Goal: Information Seeking & Learning: Learn about a topic

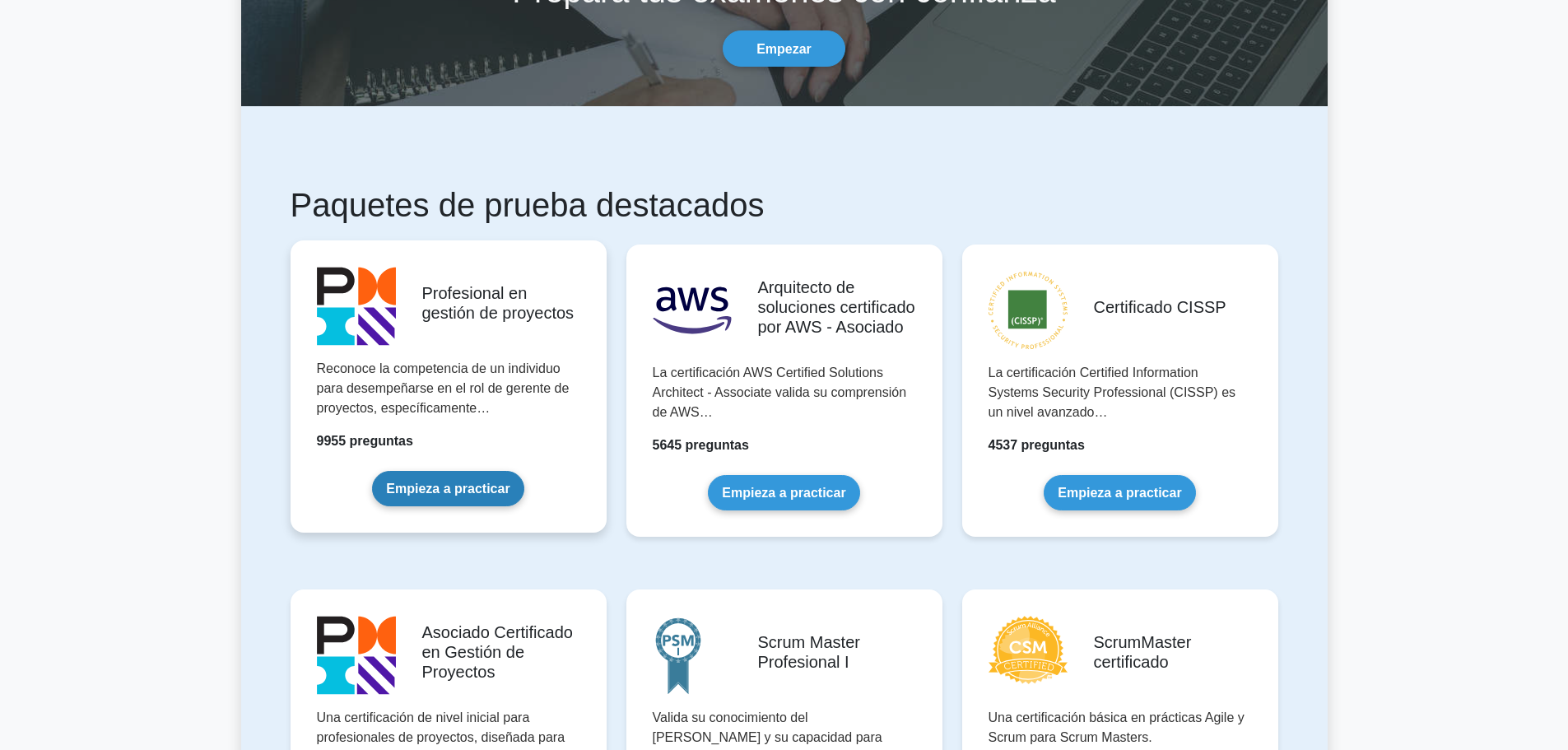
scroll to position [329, 0]
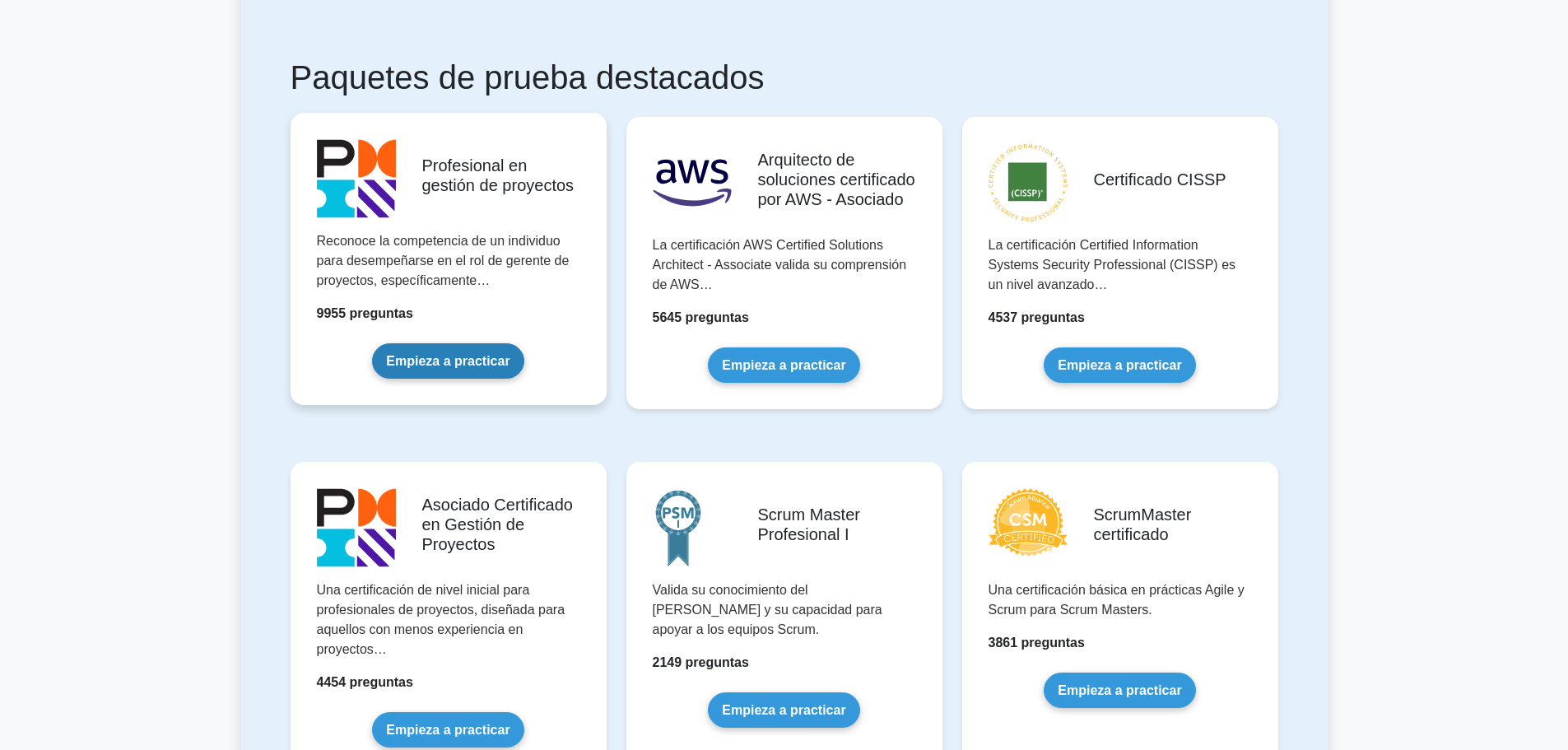
click at [443, 364] on link "Empieza a practicar" at bounding box center [448, 361] width 152 height 35
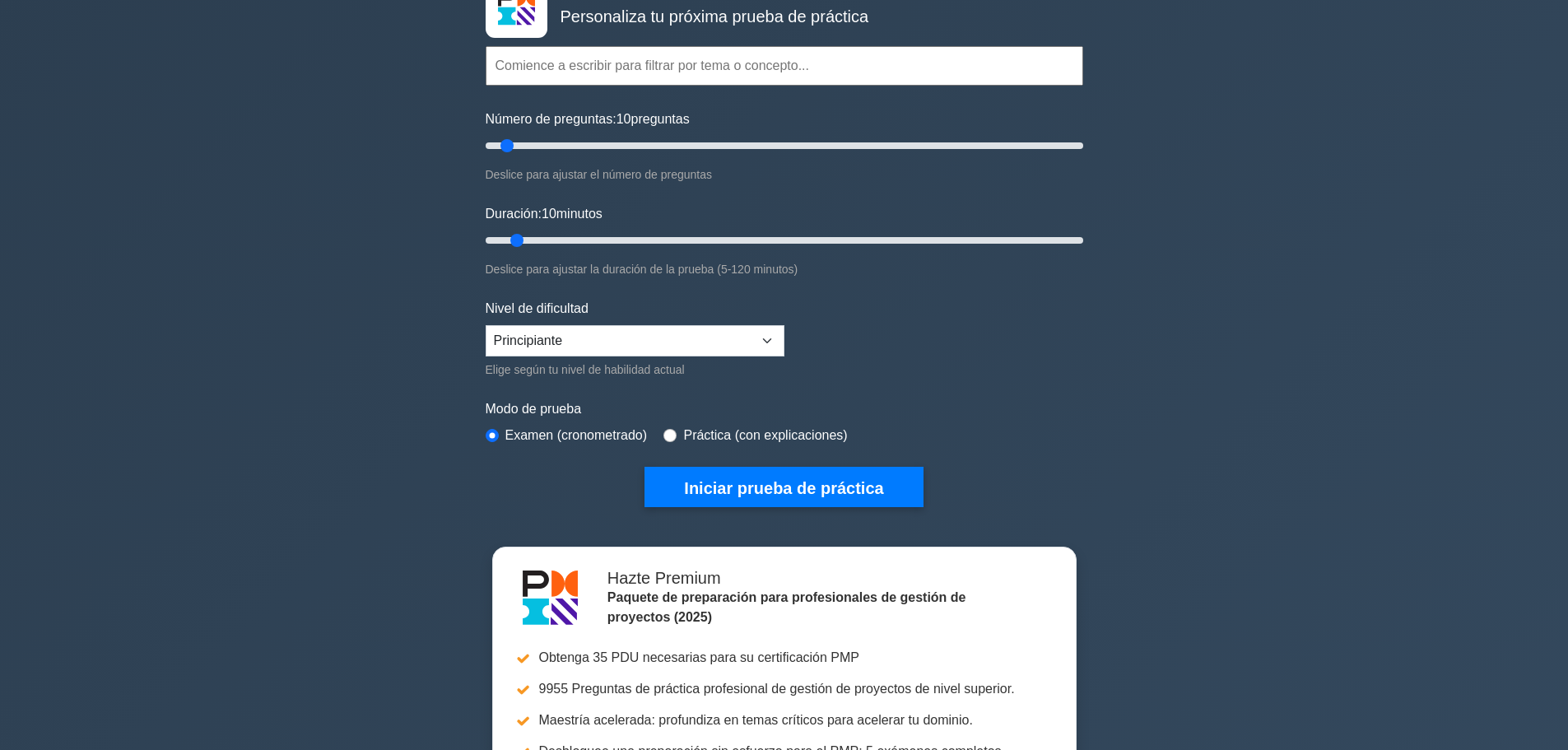
scroll to position [329, 0]
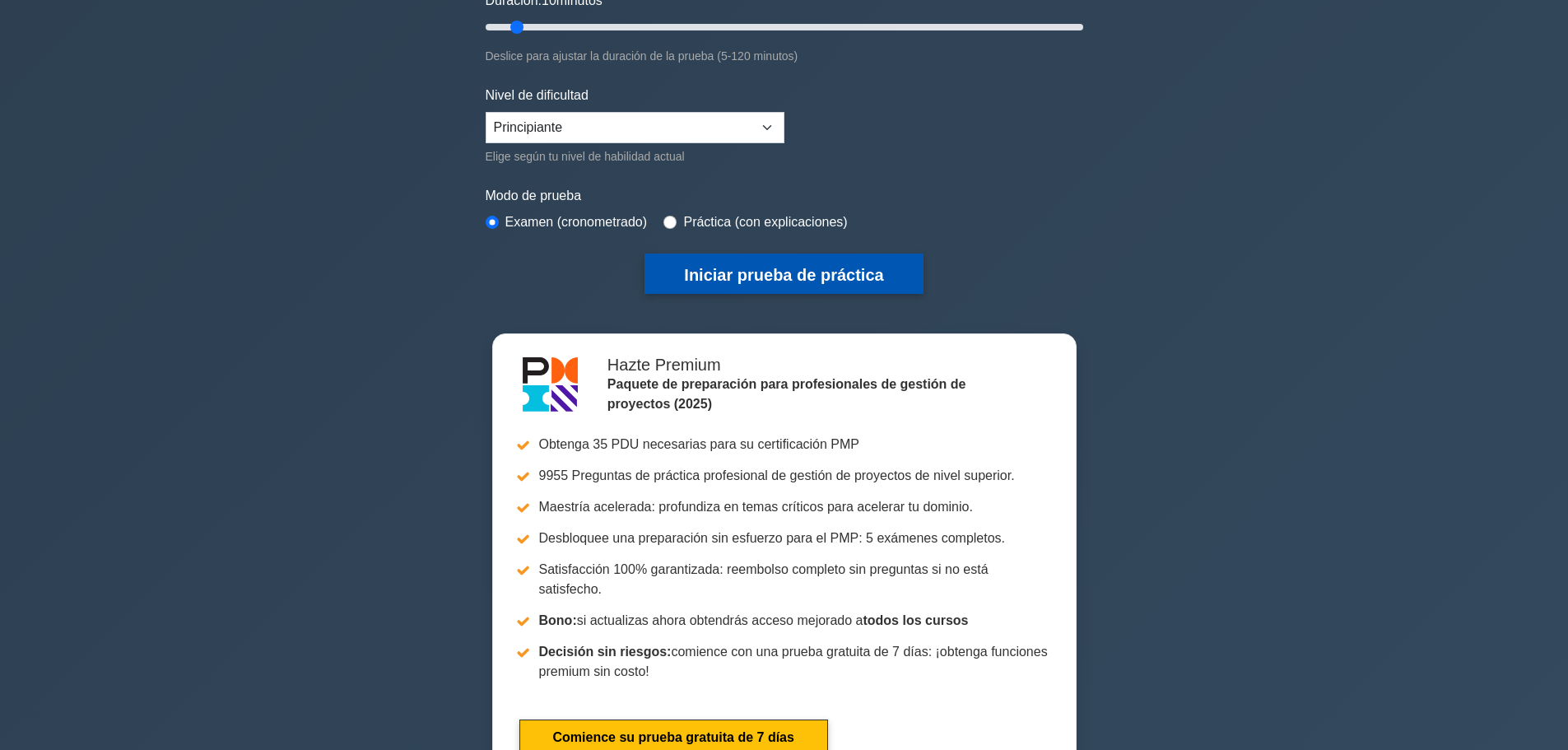
click at [762, 274] on font "Iniciar prueba de práctica" at bounding box center [784, 275] width 199 height 19
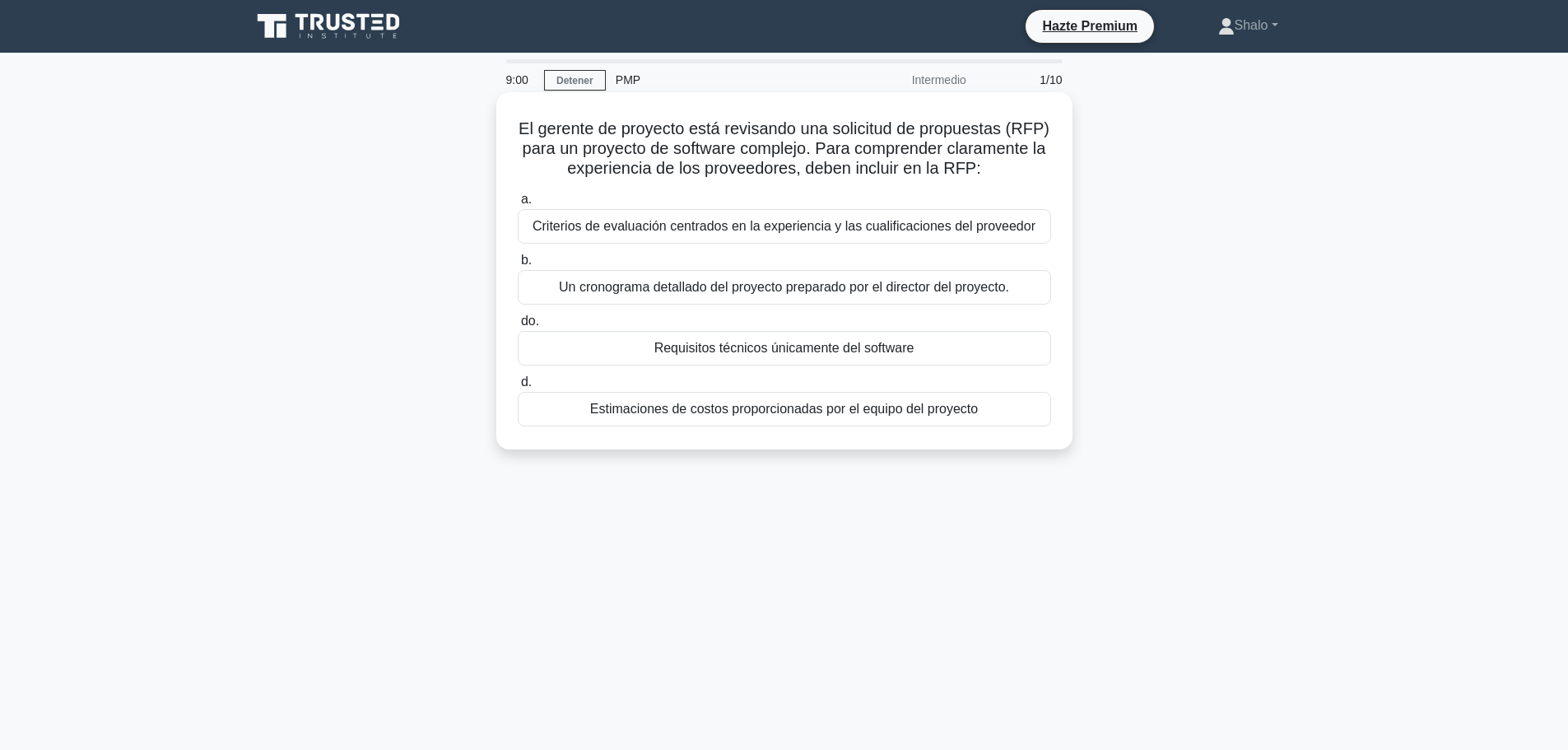
click at [796, 289] on font "Un cronograma detallado del proyecto preparado por el director del proyecto." at bounding box center [784, 287] width 451 height 14
click at [518, 266] on input "b. Un cronograma detallado del proyecto preparado por el director del proyecto." at bounding box center [518, 260] width 0 height 11
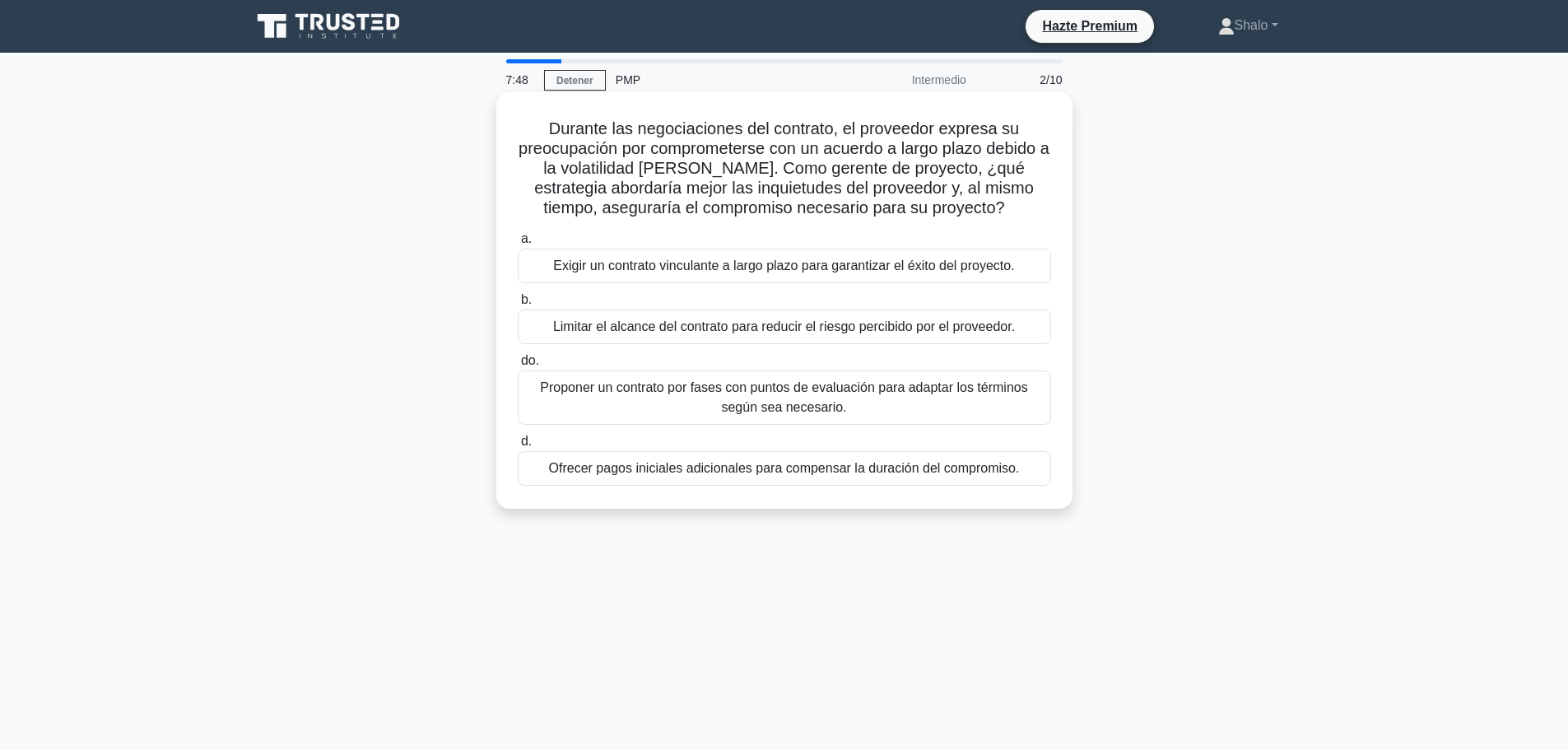
click at [767, 393] on font "Proponer un contrato por fases con puntos de evaluación para adaptar los términ…" at bounding box center [783, 397] width 488 height 34
click at [518, 366] on input "do. Proponer un contrato por fases con puntos de evaluación para adaptar los té…" at bounding box center [518, 361] width 0 height 11
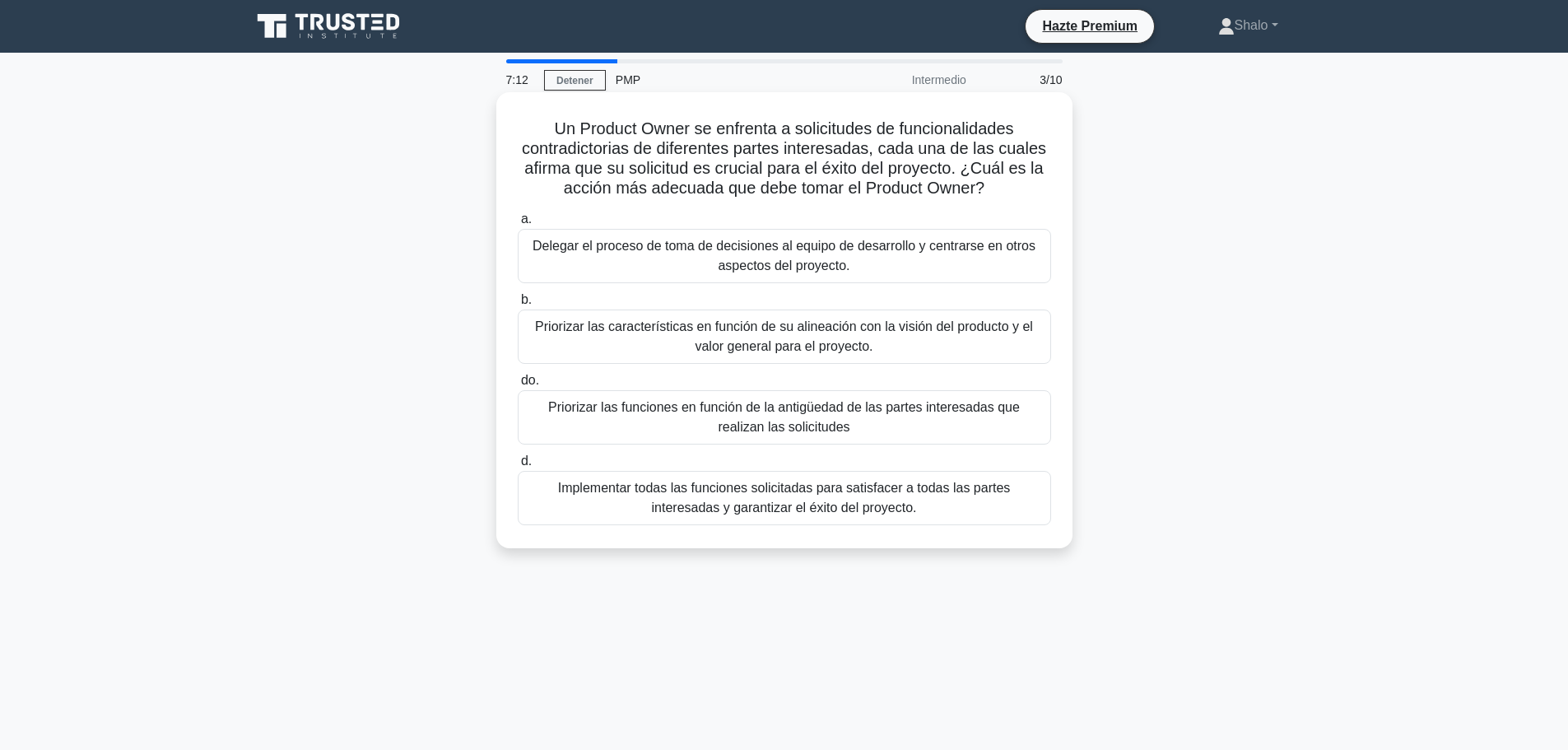
click at [618, 341] on font "Priorizar las características en función de su alineación con la visión del pro…" at bounding box center [785, 336] width 519 height 40
click at [518, 305] on input "b. Priorizar las características en función de su alineación con la visión del …" at bounding box center [518, 300] width 0 height 11
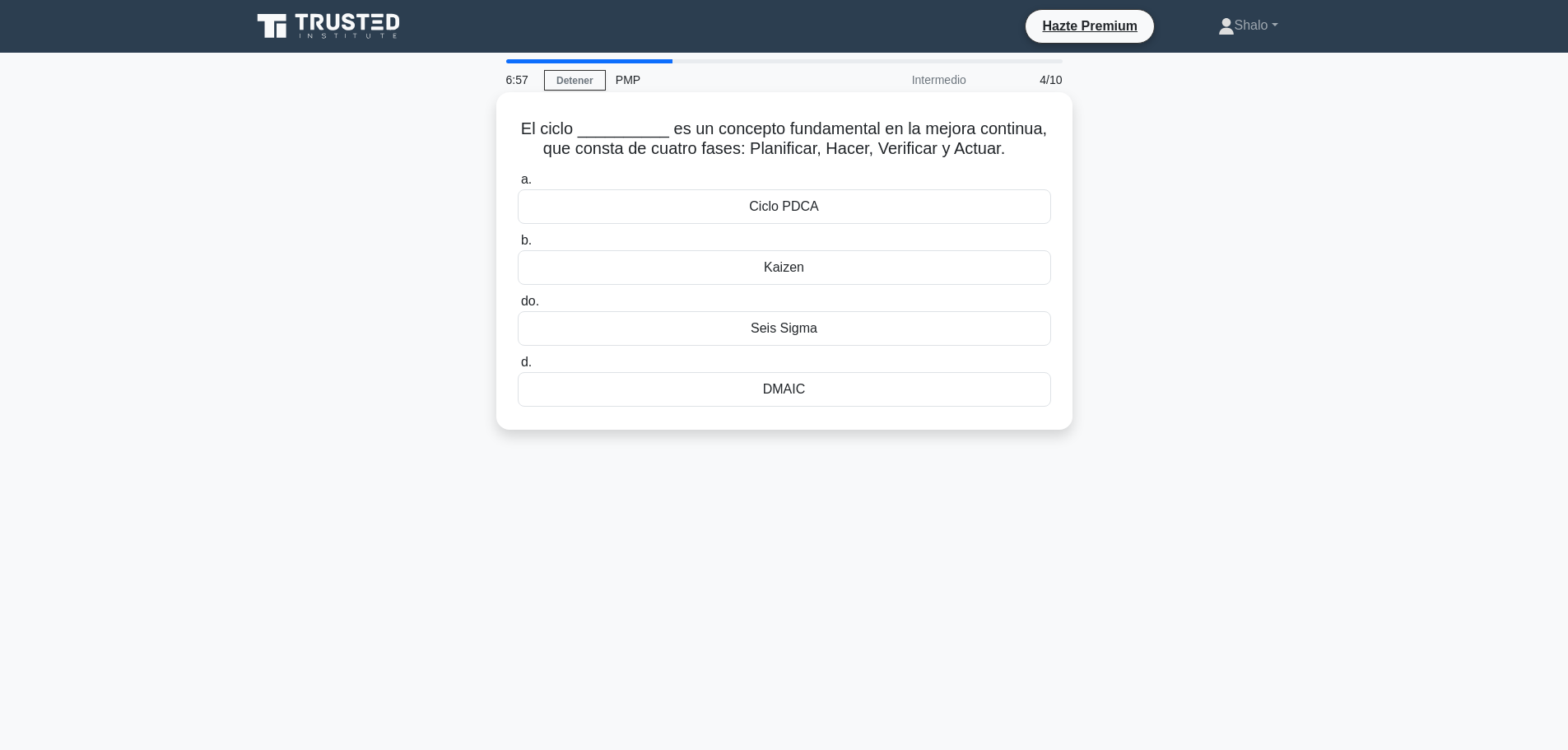
click at [774, 209] on font "Ciclo PDCA" at bounding box center [784, 206] width 69 height 14
click at [518, 185] on input "a. Ciclo PDCA" at bounding box center [518, 180] width 0 height 11
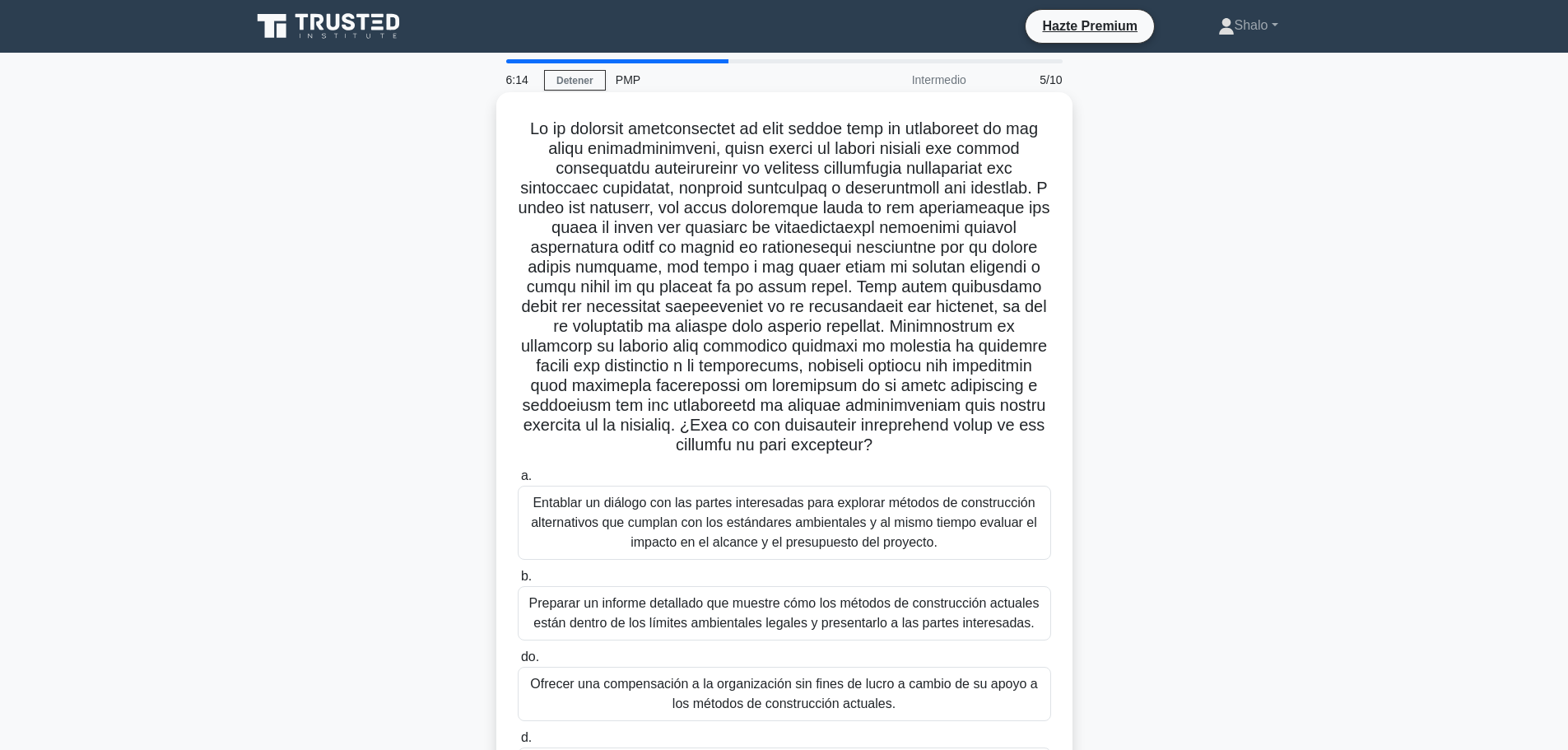
click at [715, 528] on font "Entablar un diálogo con las partes interesadas para explorar métodos de constru…" at bounding box center [784, 522] width 506 height 54
click at [518, 482] on input "a. Entablar un diálogo con las partes interesadas para explorar métodos de cons…" at bounding box center [518, 476] width 0 height 11
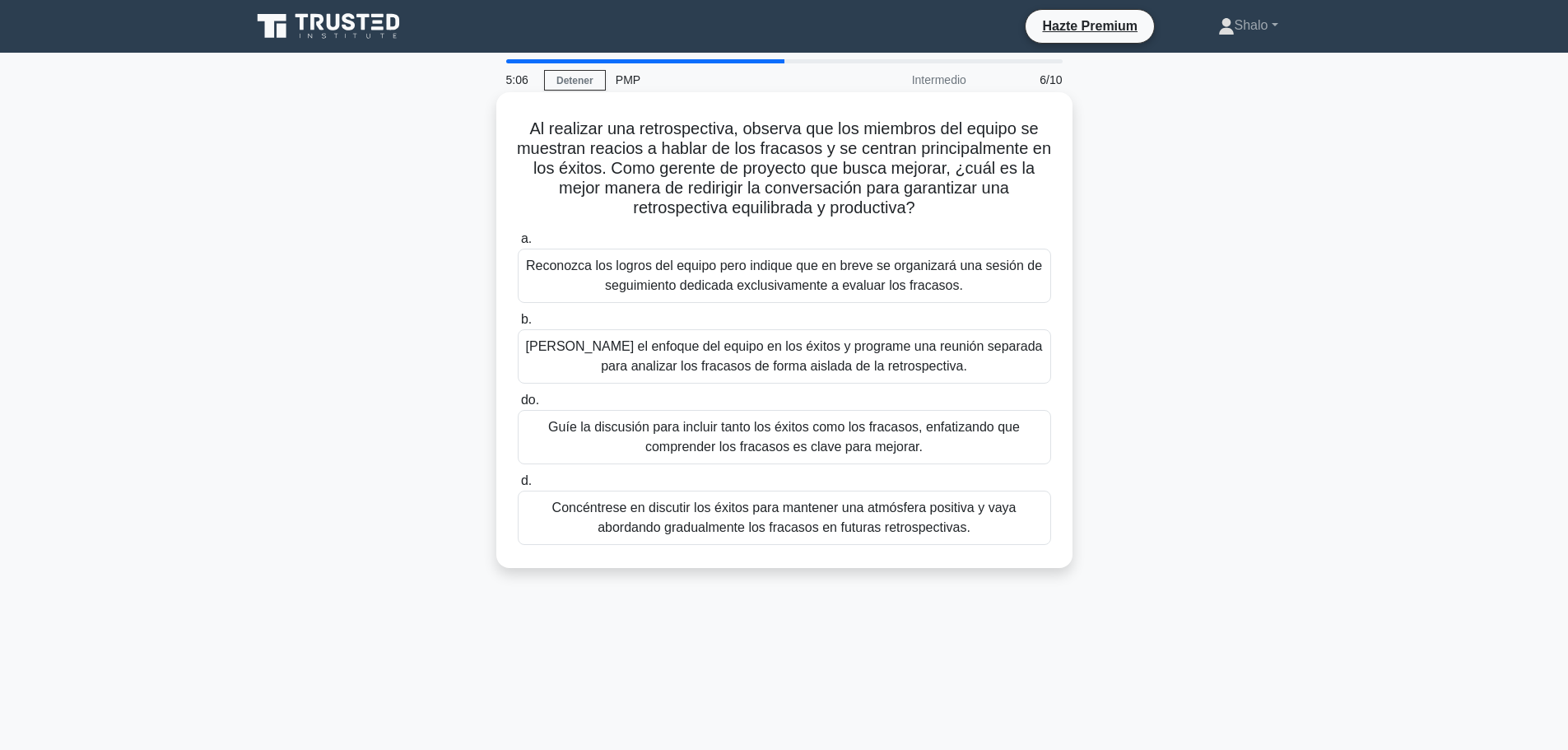
click at [743, 517] on font "Concéntrese en discutir los éxitos para mantener una atmósfera positiva y vaya …" at bounding box center [784, 518] width 465 height 34
click at [518, 487] on input "d. Concéntrese en discutir los éxitos para mantener una atmósfera positiva y va…" at bounding box center [518, 482] width 0 height 11
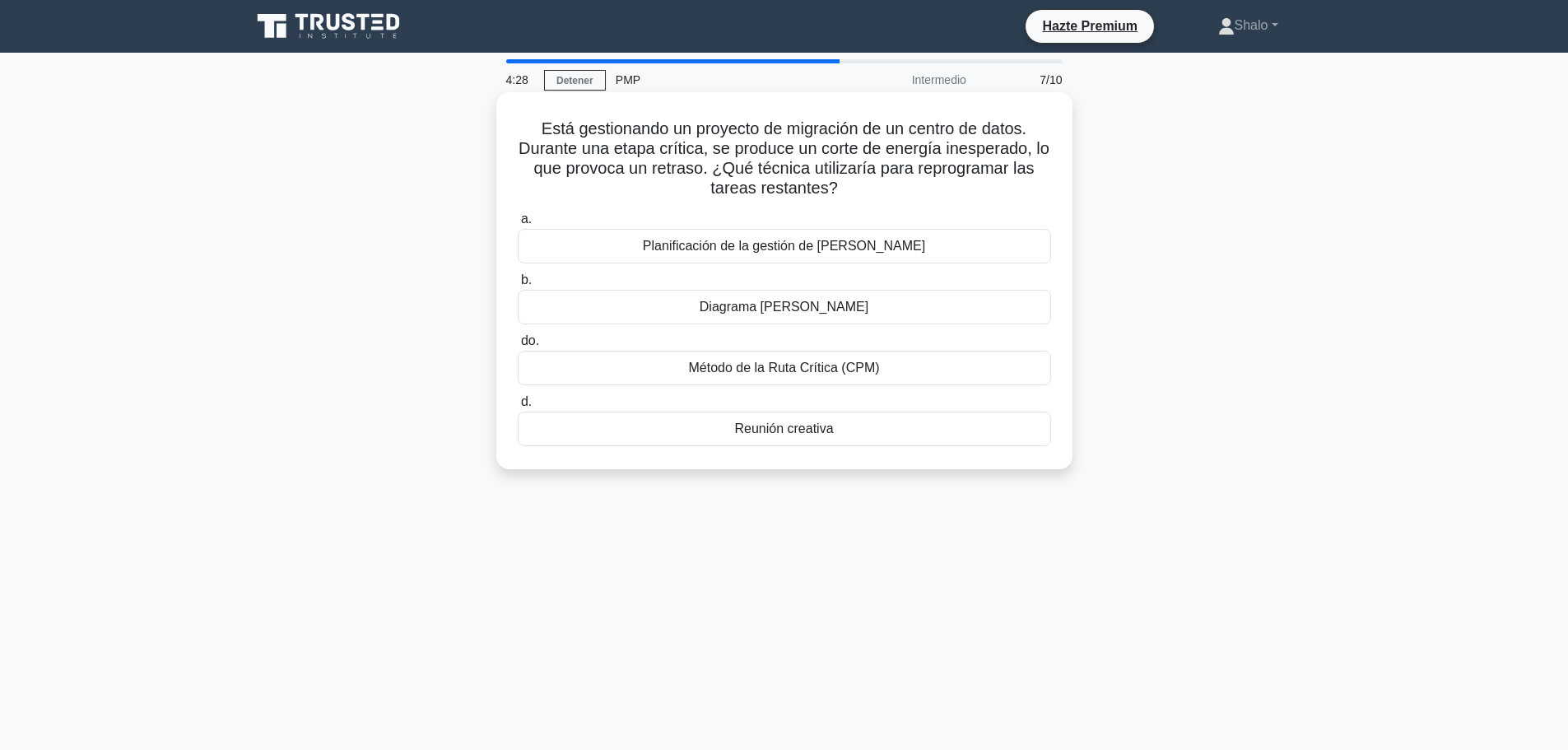
click at [791, 370] on font "Método de la Ruta Crítica (CPM)" at bounding box center [783, 368] width 191 height 14
click at [518, 347] on input "do. Método de la Ruta Crítica (CPM)" at bounding box center [518, 341] width 0 height 11
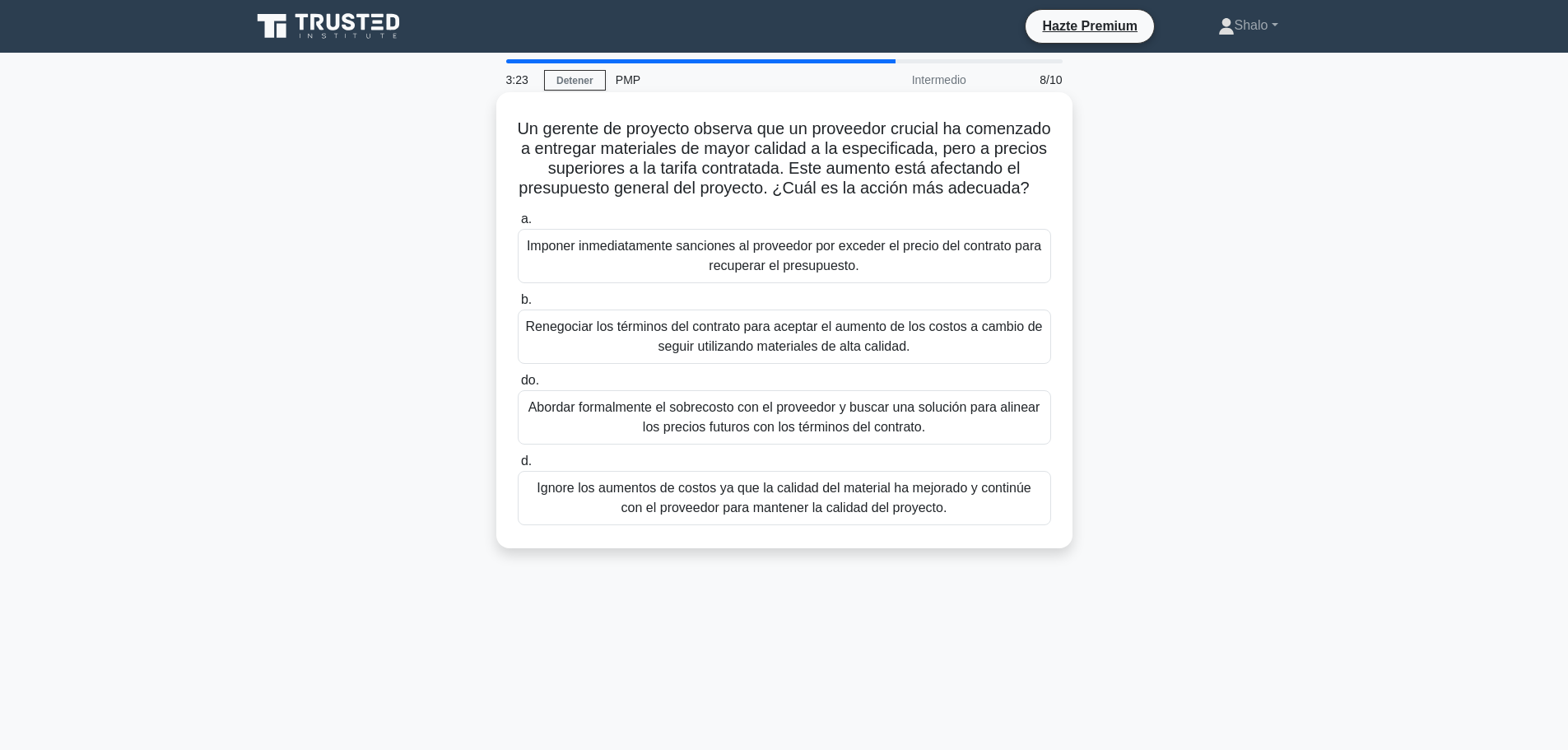
click at [755, 434] on font "Abordar formalmente el sobrecosto con el proveedor y buscar una solución para a…" at bounding box center [784, 417] width 512 height 34
click at [518, 386] on input "do. Abordar formalmente el sobrecosto con el proveedor y buscar una solución pa…" at bounding box center [518, 381] width 0 height 11
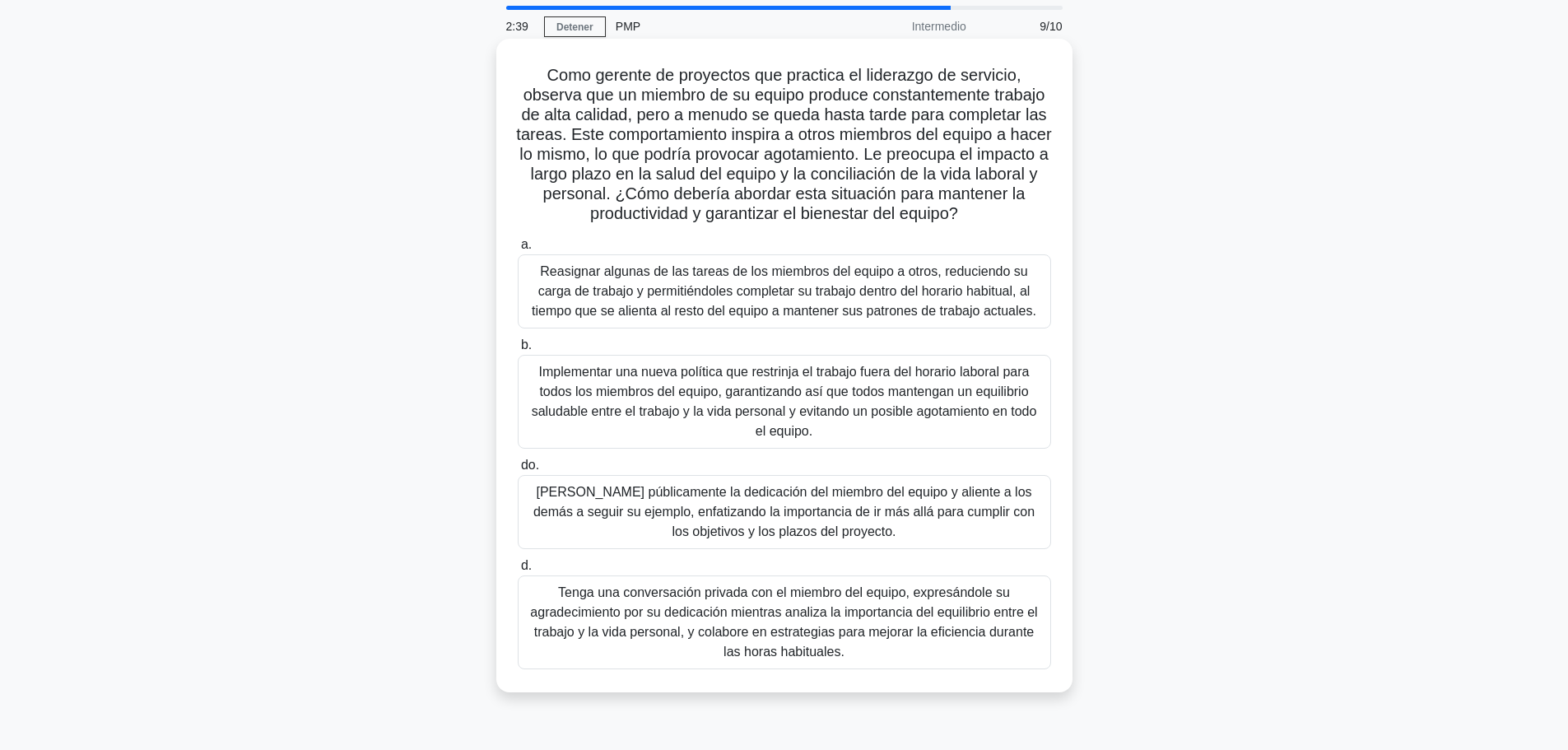
scroll to position [82, 0]
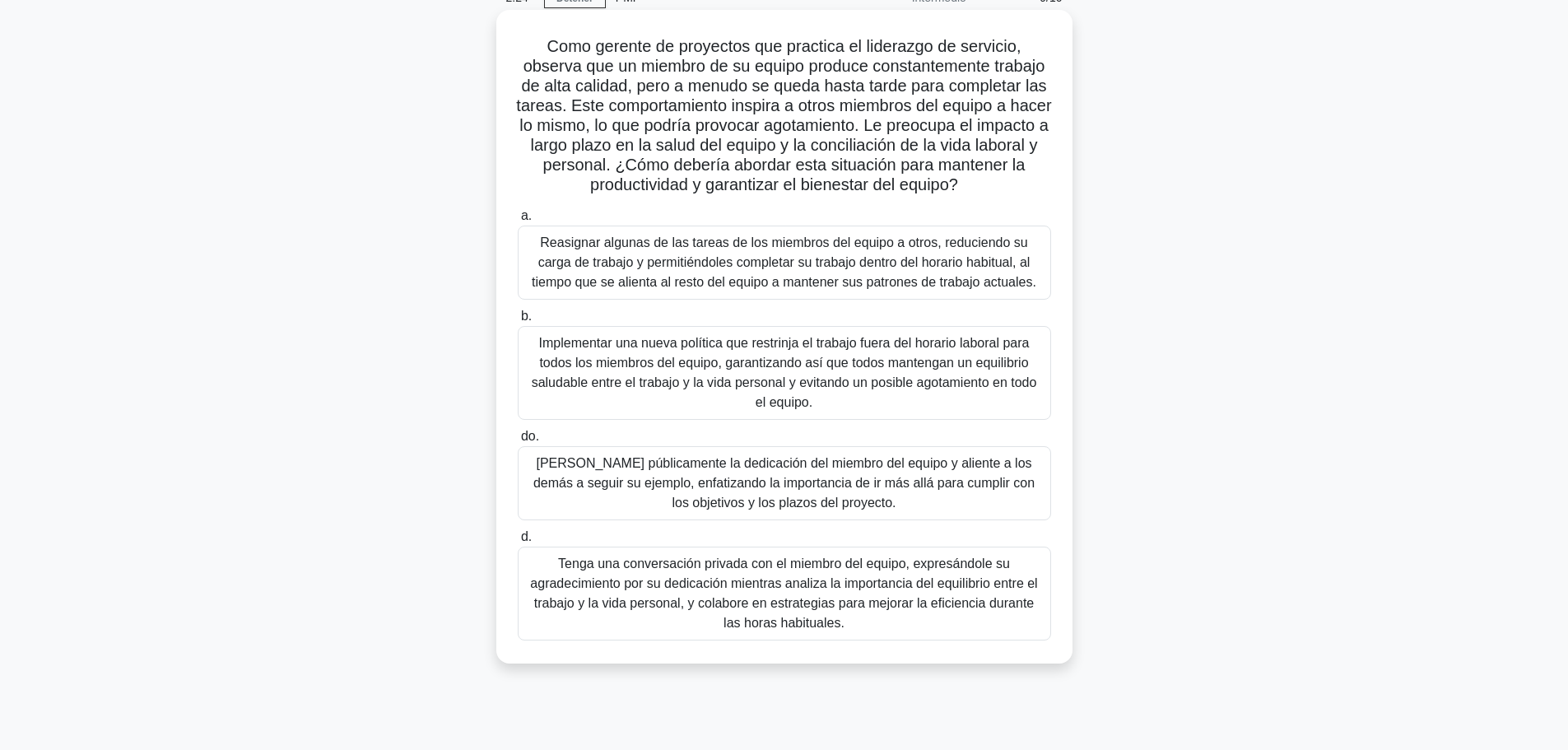
click at [669, 390] on font "Implementar una nueva política que restrinja el trabajo fuera del horario labor…" at bounding box center [784, 372] width 505 height 73
click at [518, 322] on input "b. Implementar una nueva política que restrinja el trabajo fuera del horario la…" at bounding box center [518, 317] width 0 height 11
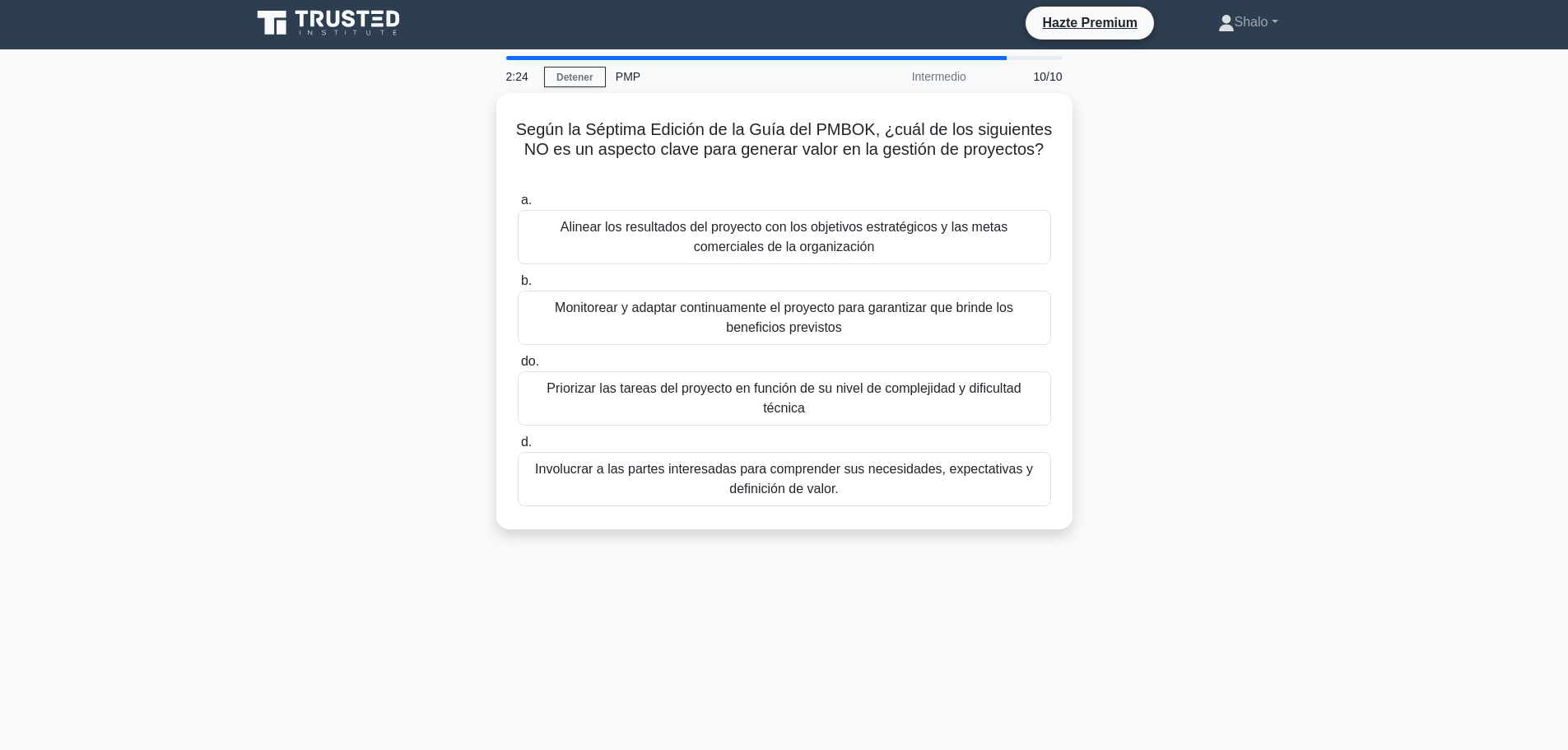
scroll to position [0, 0]
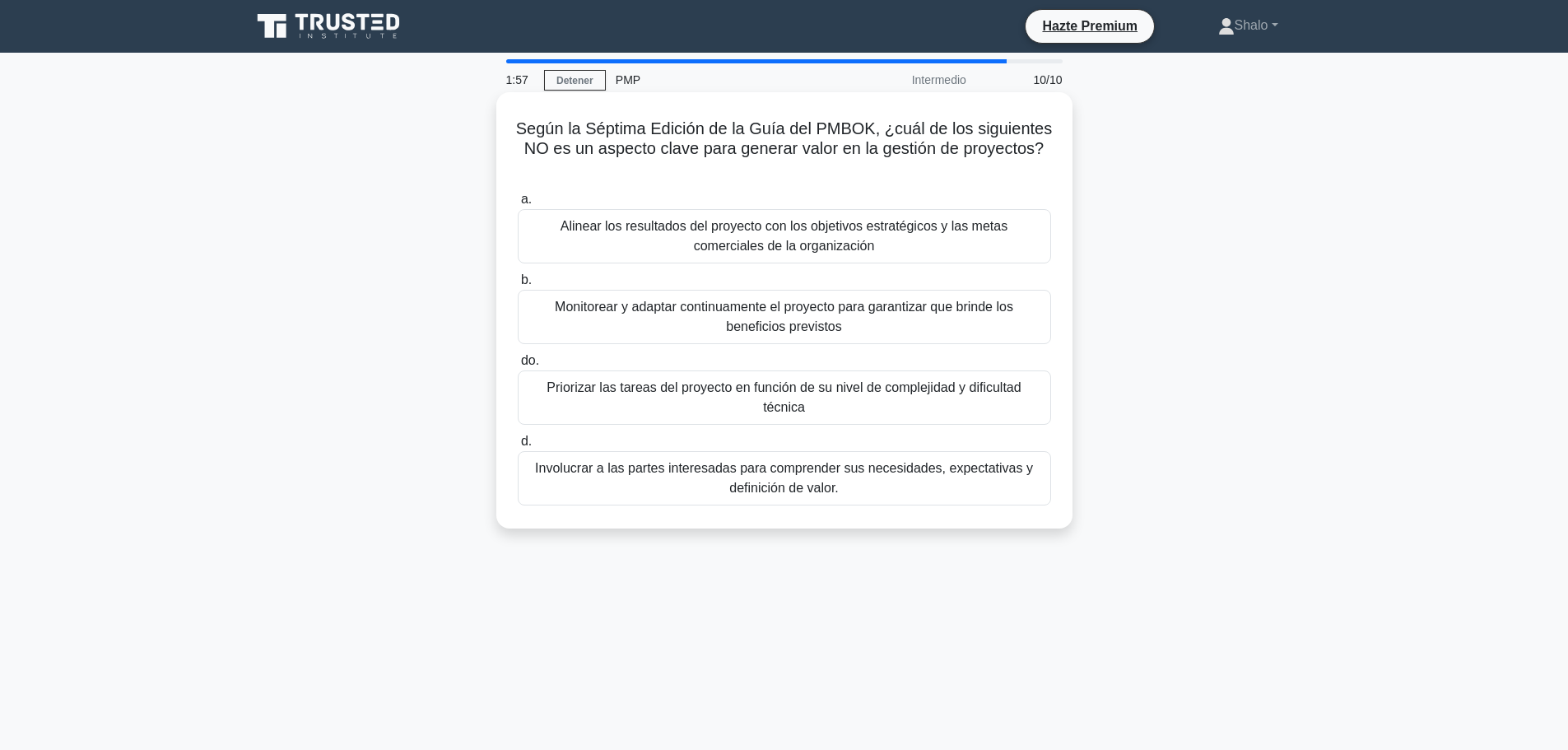
click at [796, 461] on font "Involucrar a las partes interesadas para comprender sus necesidades, expectativ…" at bounding box center [784, 478] width 498 height 34
click at [518, 447] on input "d. Involucrar a las partes interesadas para comprender sus necesidades, expecta…" at bounding box center [518, 442] width 0 height 11
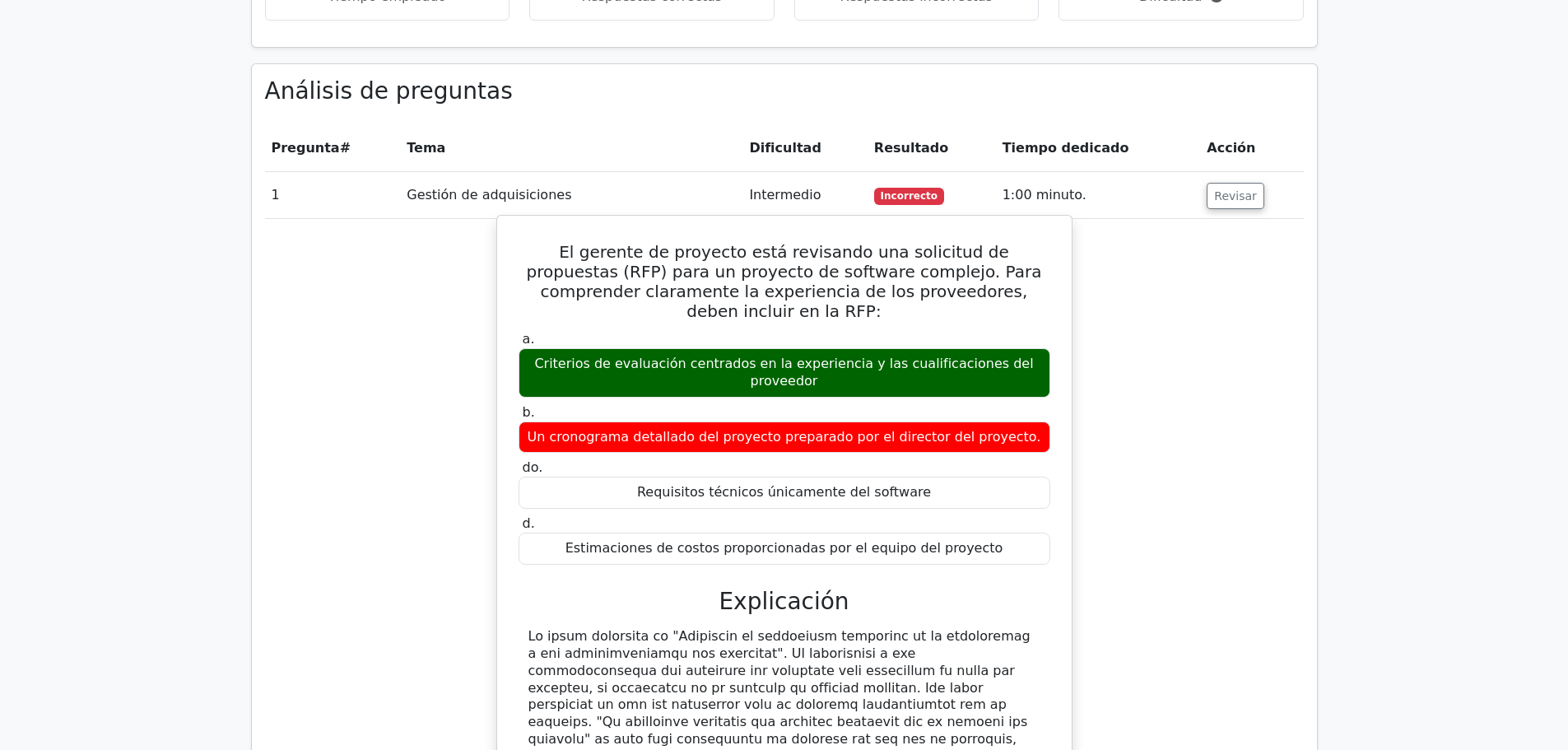
scroll to position [1318, 0]
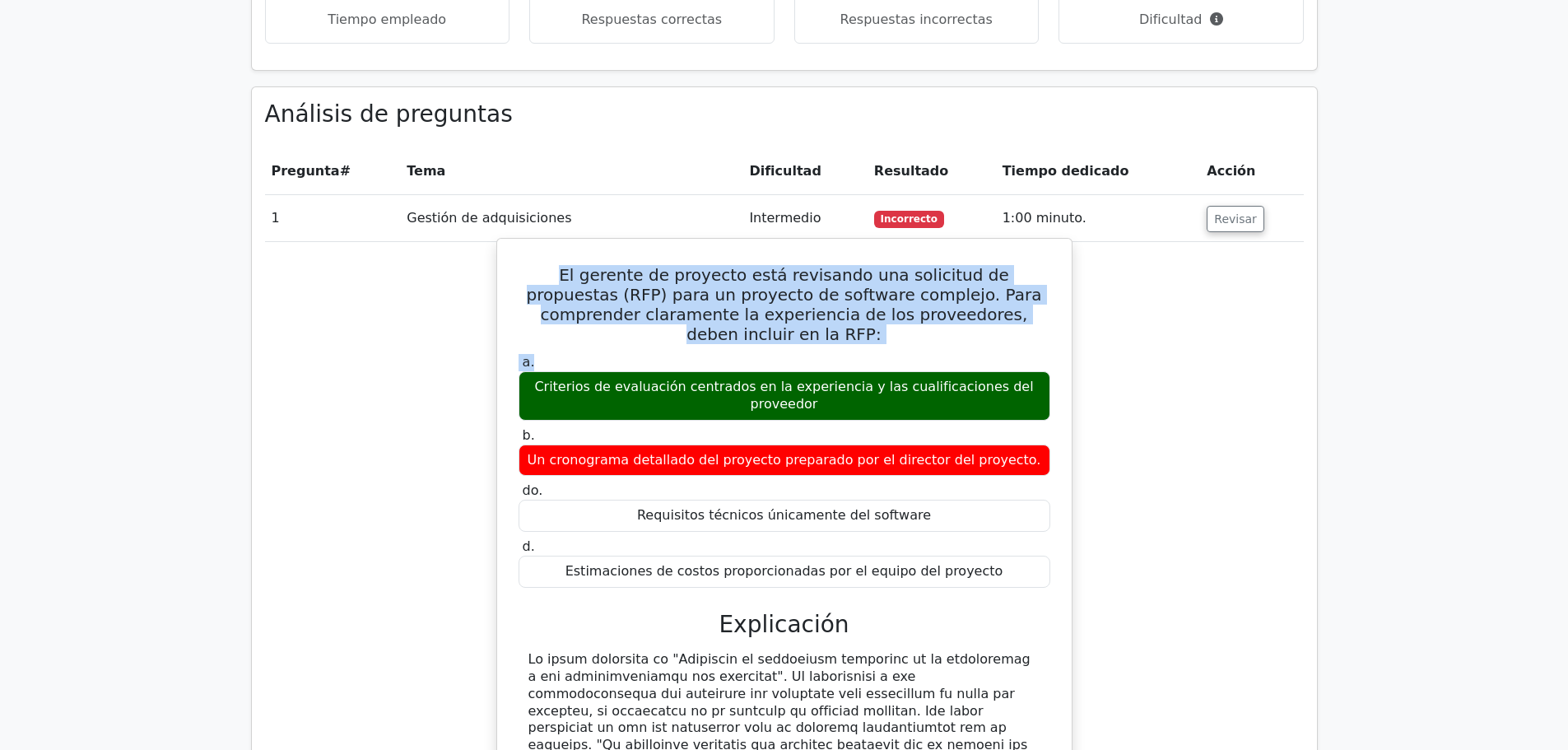
drag, startPoint x: 519, startPoint y: 197, endPoint x: 946, endPoint y: 225, distance: 427.9
click at [1004, 253] on div "El gerente de proyecto está revisando una solicitud de propuestas (RFP) para un…" at bounding box center [784, 624] width 562 height 758
copy div "El gerente de proyecto está revisando una solicitud de propuestas (RFP) para un…"
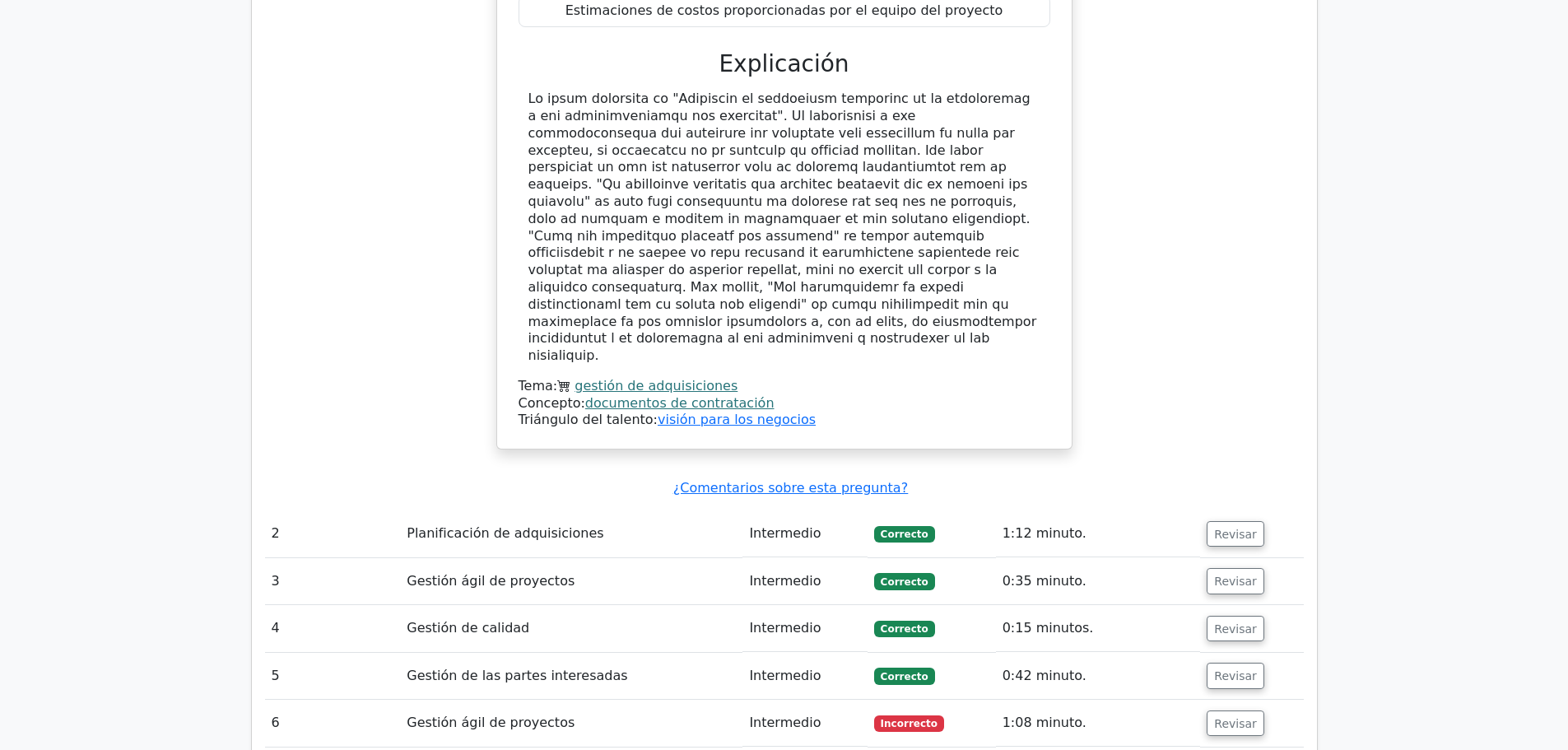
scroll to position [1894, 0]
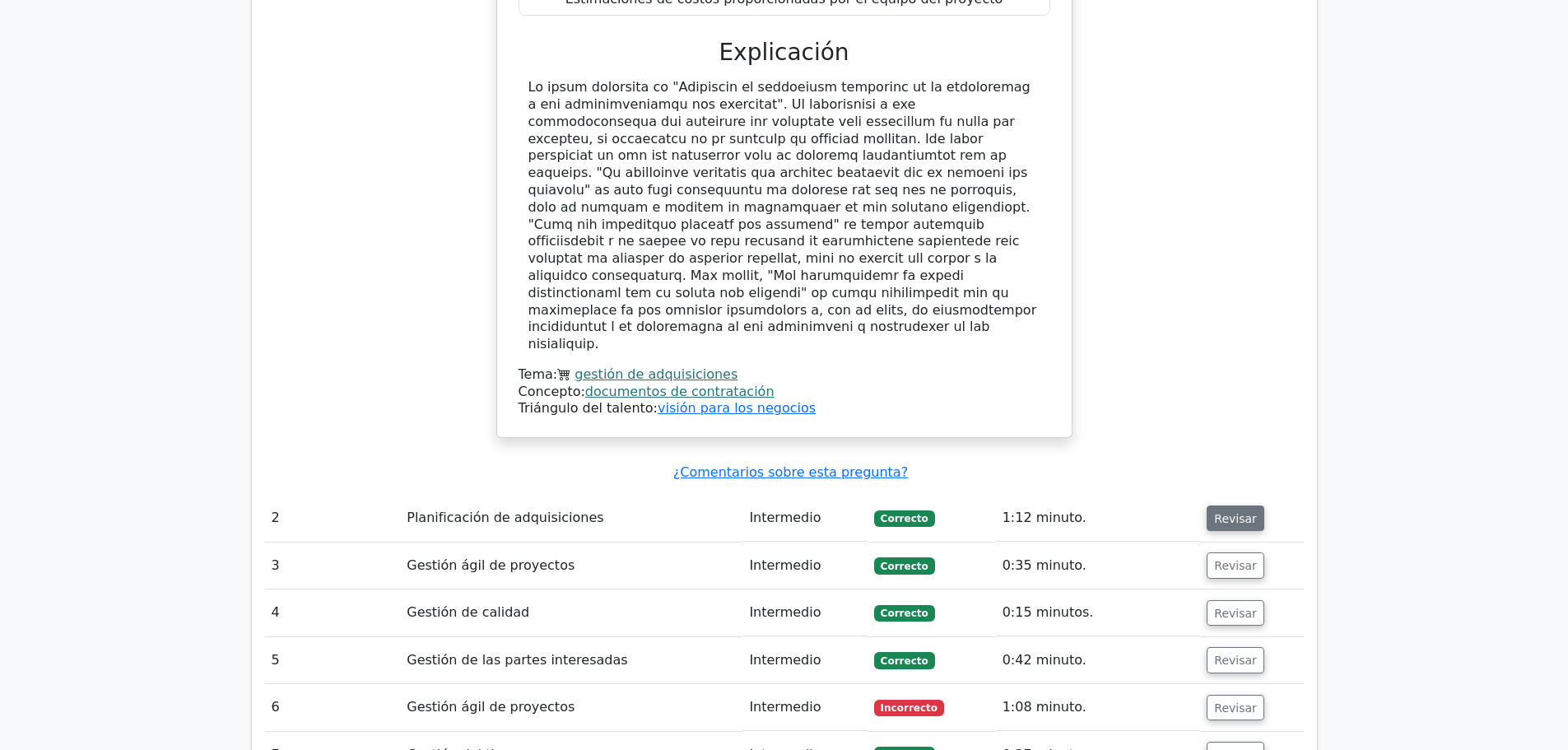
click at [1226, 512] on font "Revisar" at bounding box center [1236, 518] width 43 height 13
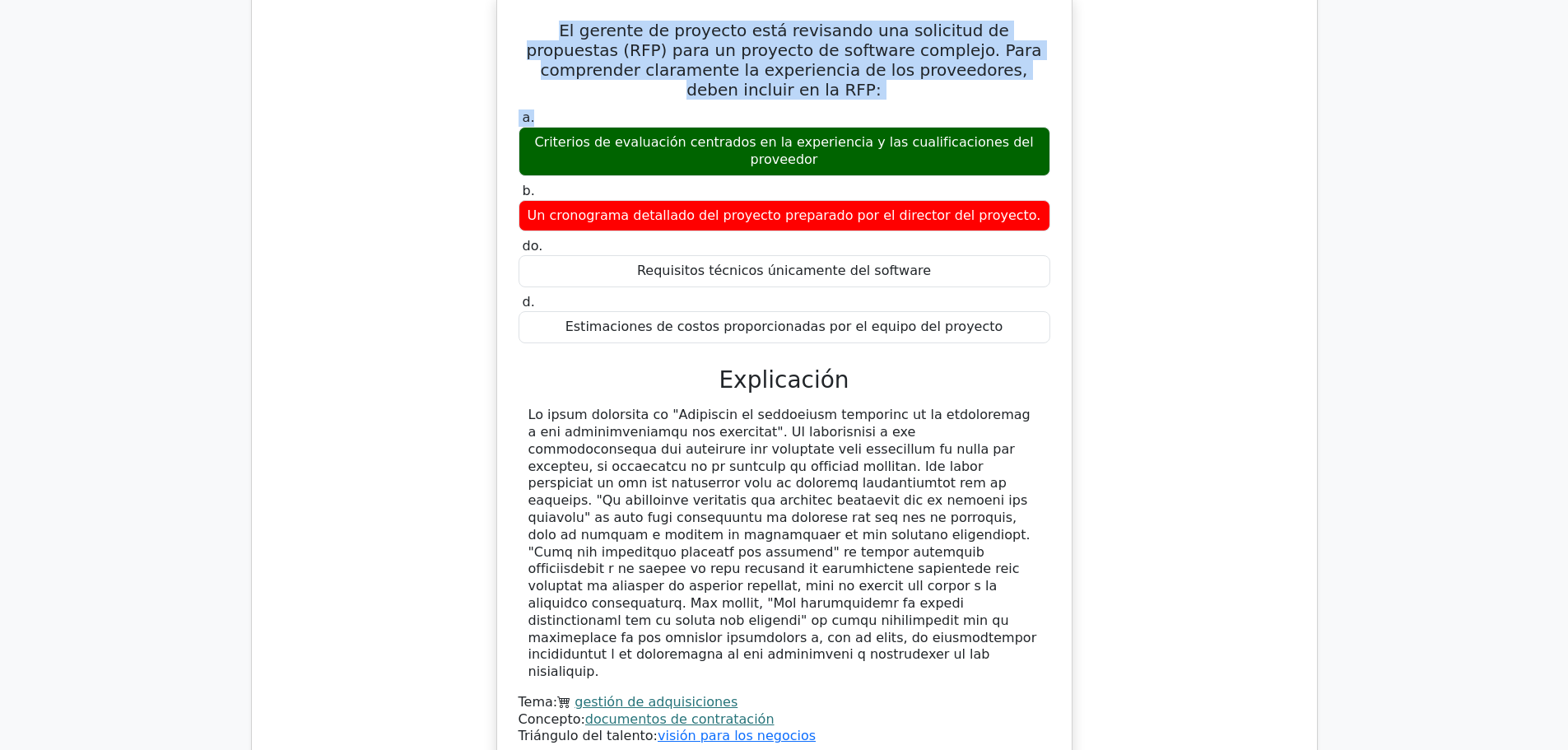
scroll to position [1400, 0]
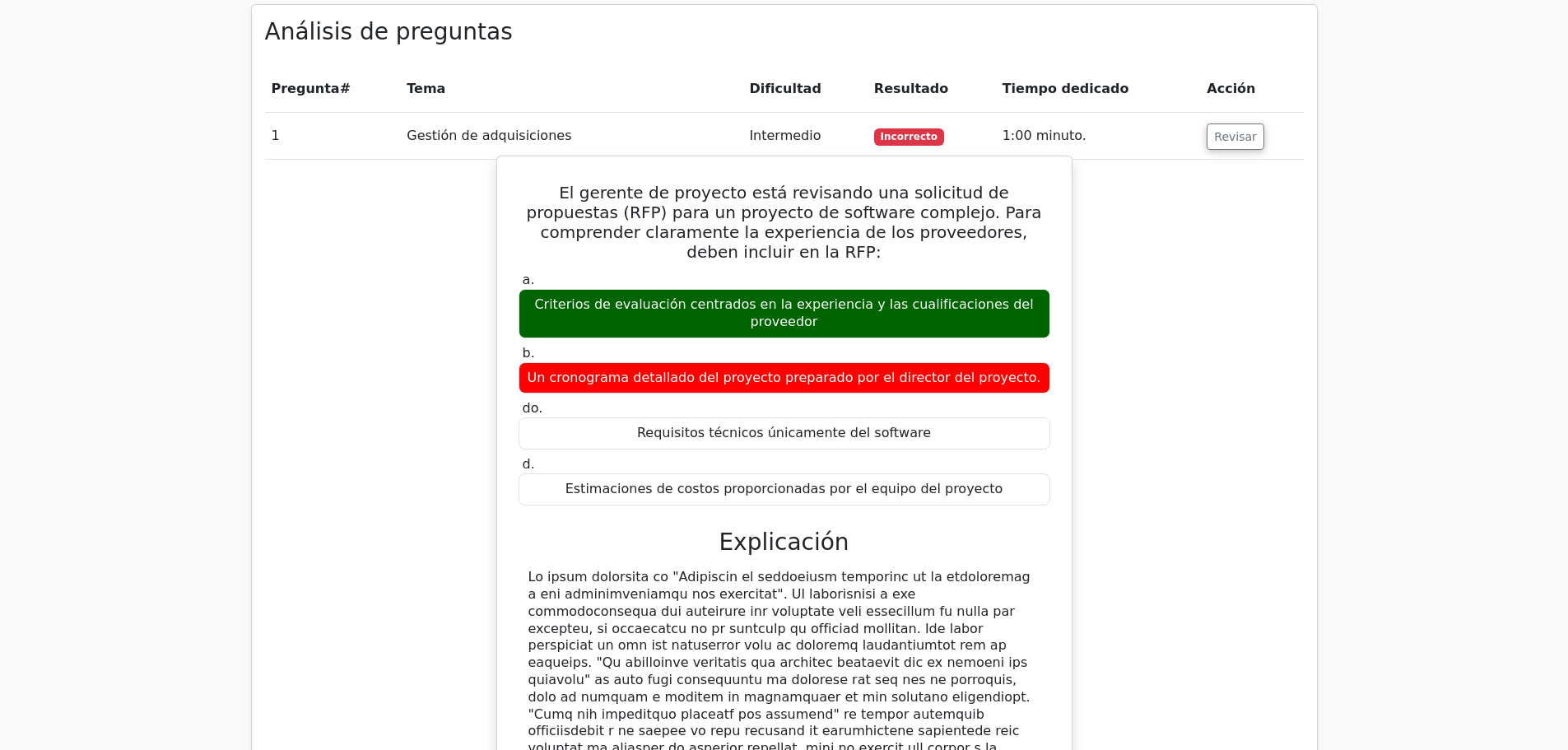
click at [770, 345] on label "b. Un cronograma detallado del proyecto preparado por el director del proyecto." at bounding box center [784, 370] width 532 height 49
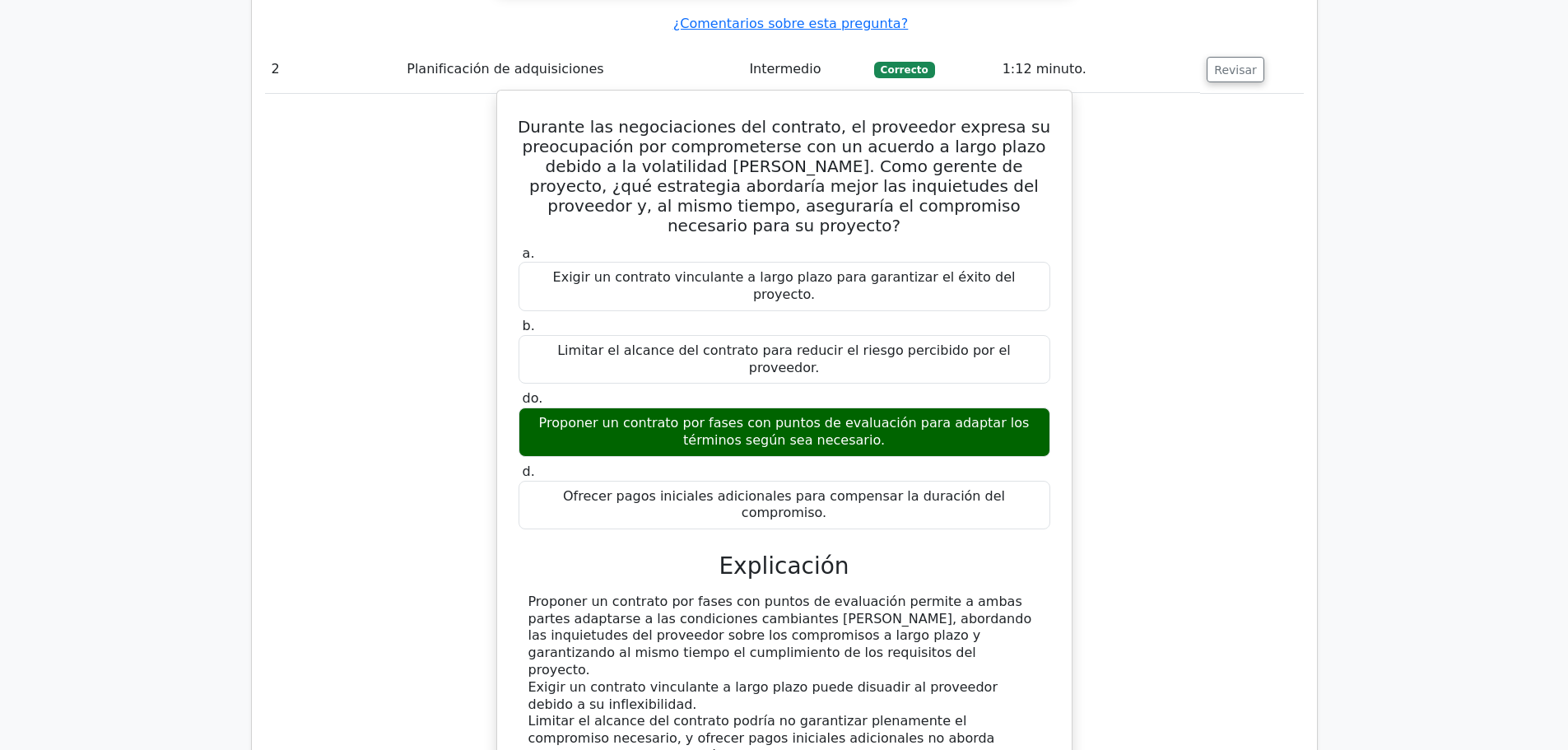
scroll to position [2471, 0]
